Goal: Obtain resource: Download file/media

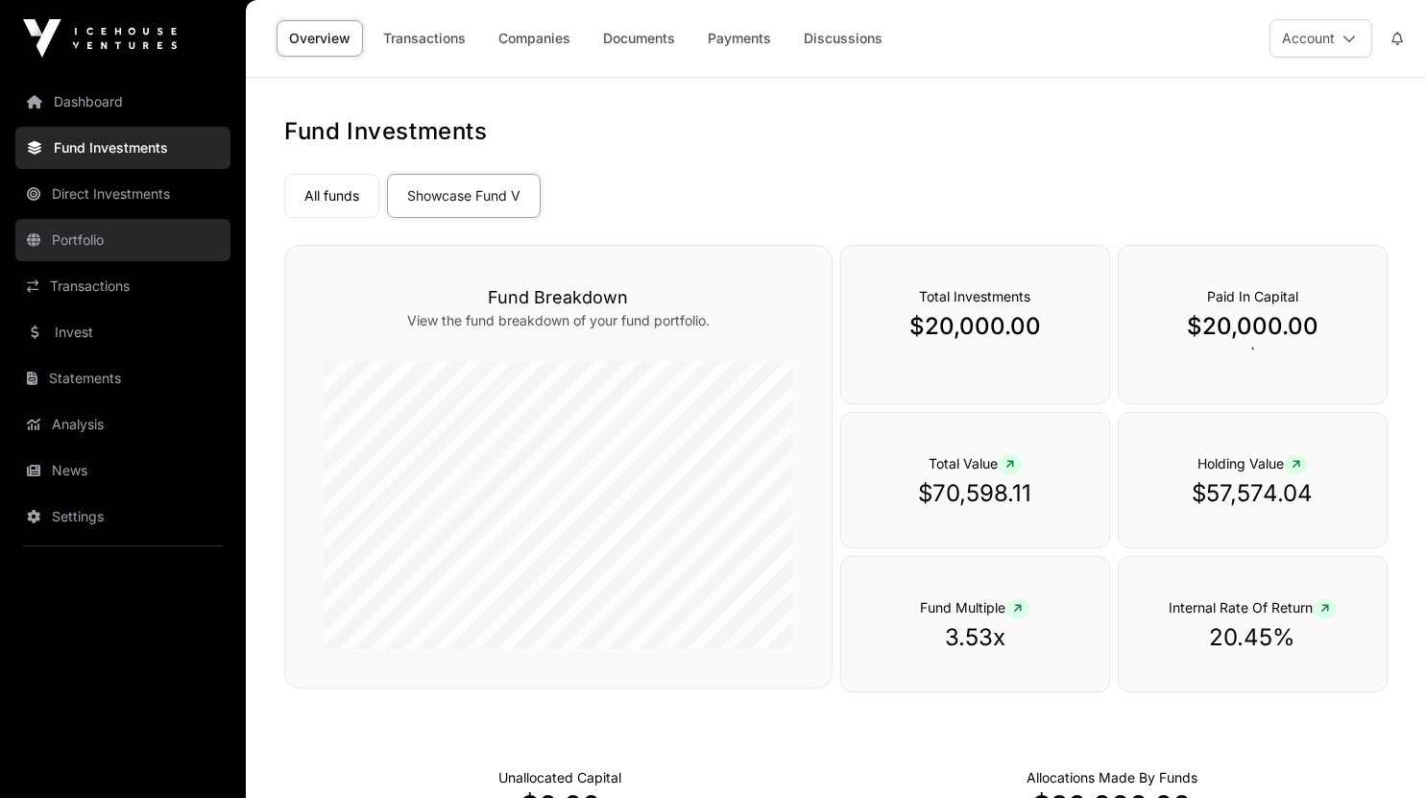
click at [88, 238] on link "Portfolio" at bounding box center [122, 240] width 215 height 42
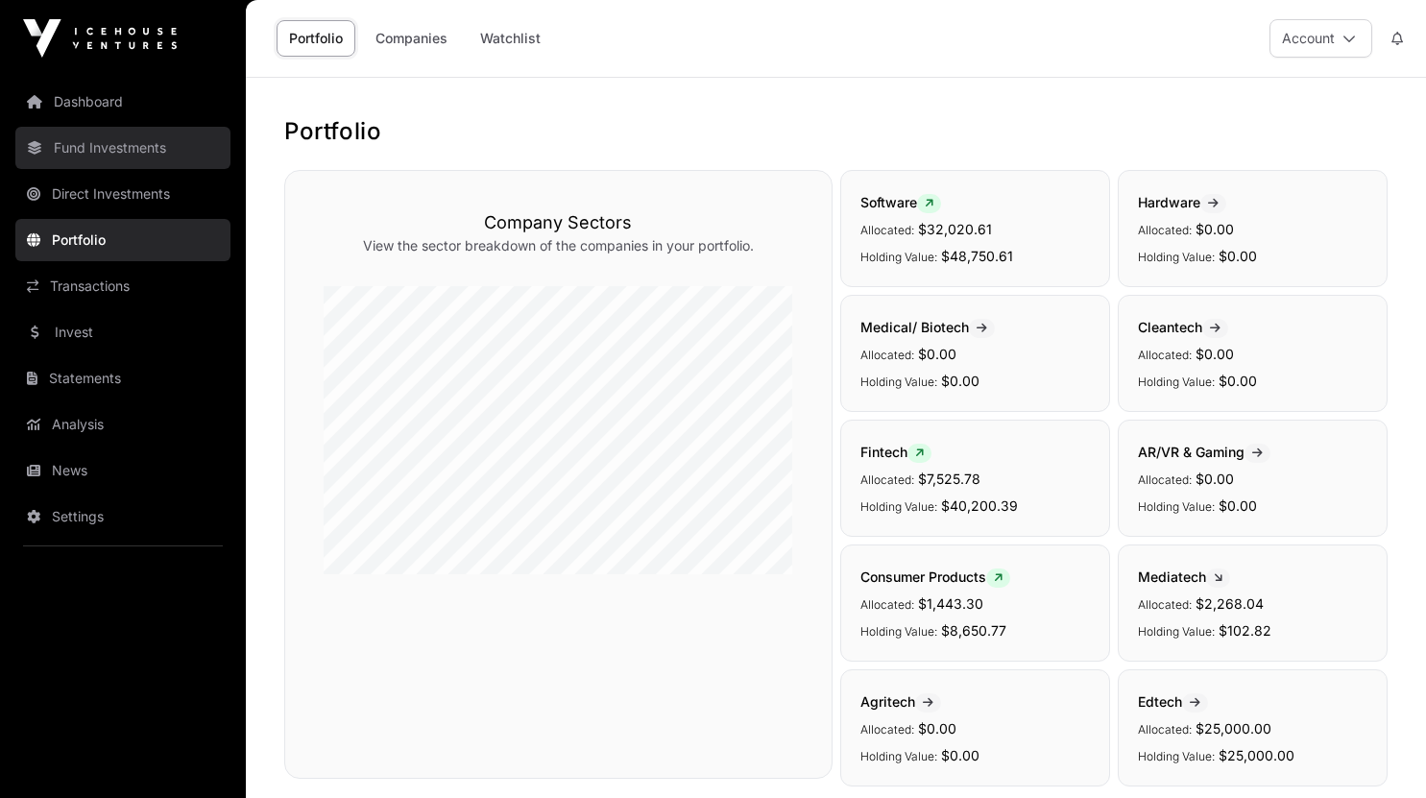
click at [108, 145] on link "Fund Investments" at bounding box center [122, 148] width 215 height 42
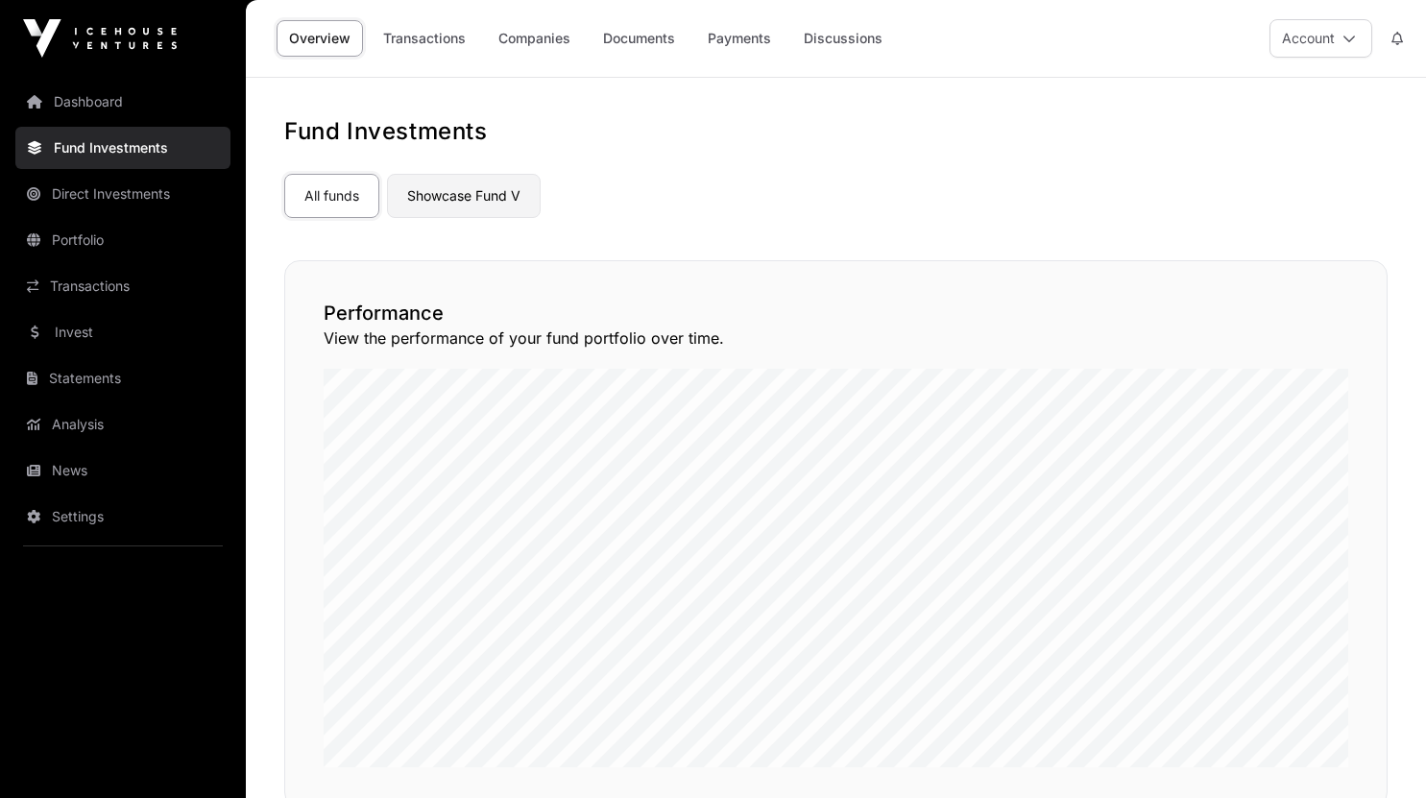
click at [490, 202] on link "Showcase Fund V" at bounding box center [464, 196] width 154 height 44
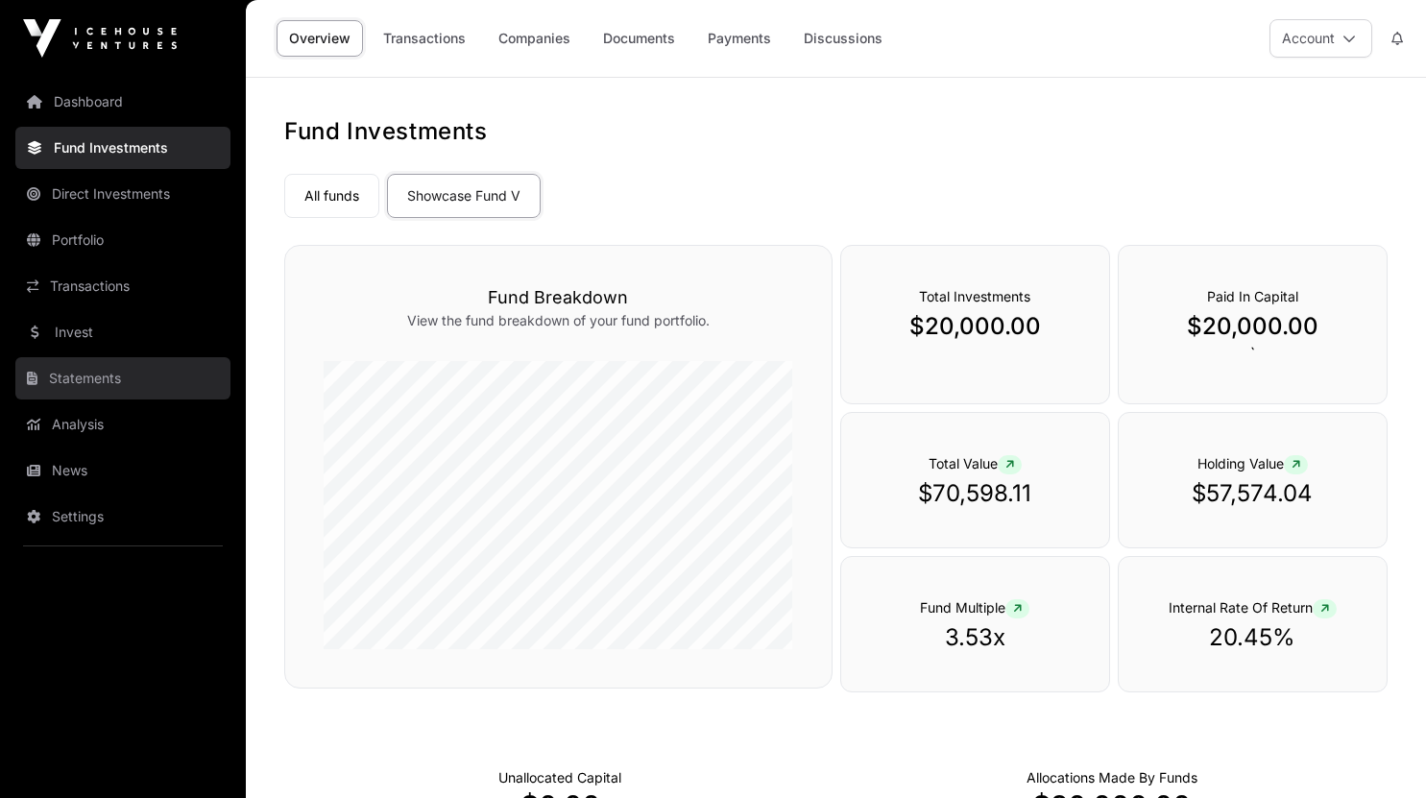
click at [107, 387] on link "Statements" at bounding box center [122, 378] width 215 height 42
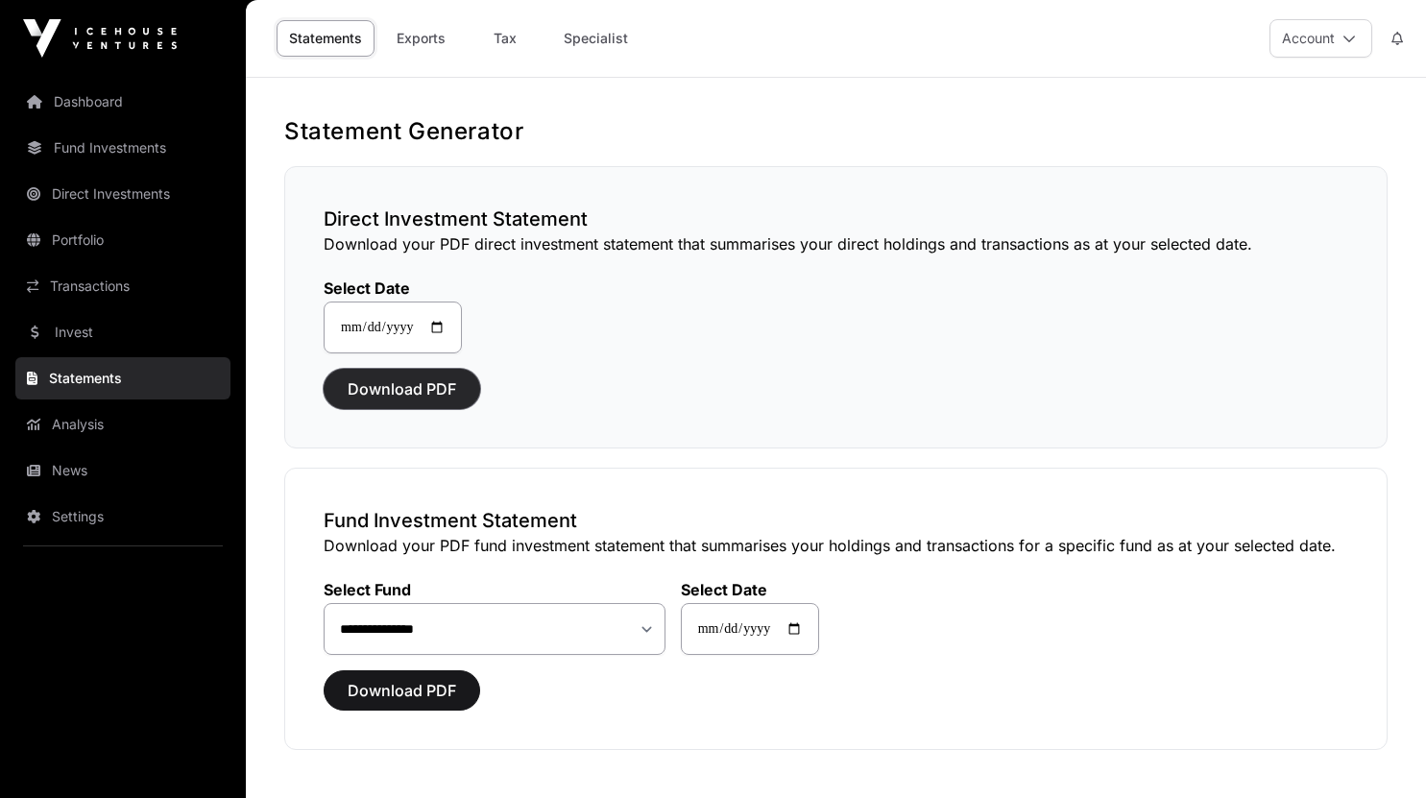
click at [410, 384] on span "Download PDF" at bounding box center [402, 388] width 108 height 23
click at [425, 692] on span "Download PDF" at bounding box center [402, 690] width 108 height 23
